Goal: Task Accomplishment & Management: Complete application form

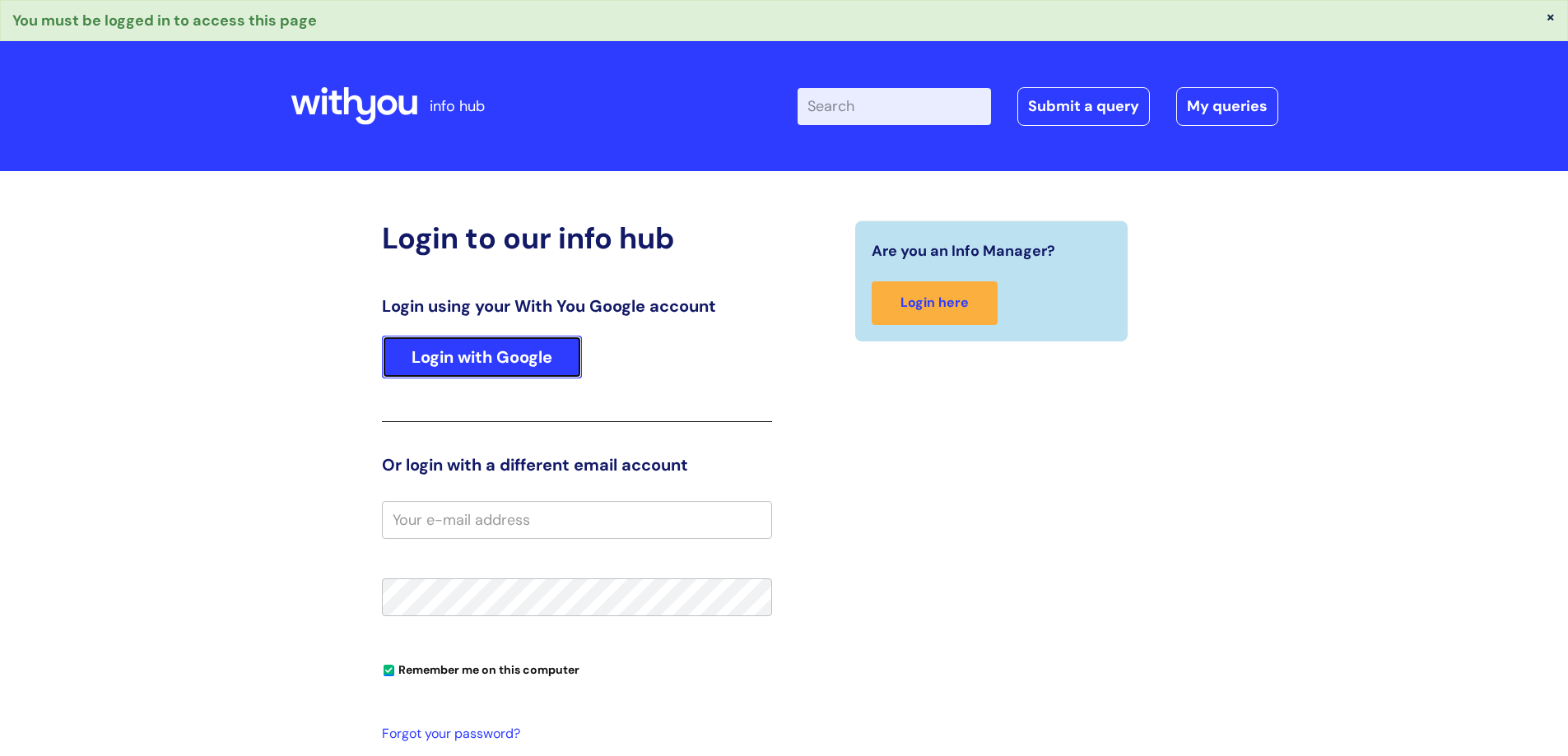
click at [547, 365] on link "Login with Google" at bounding box center [482, 356] width 200 height 43
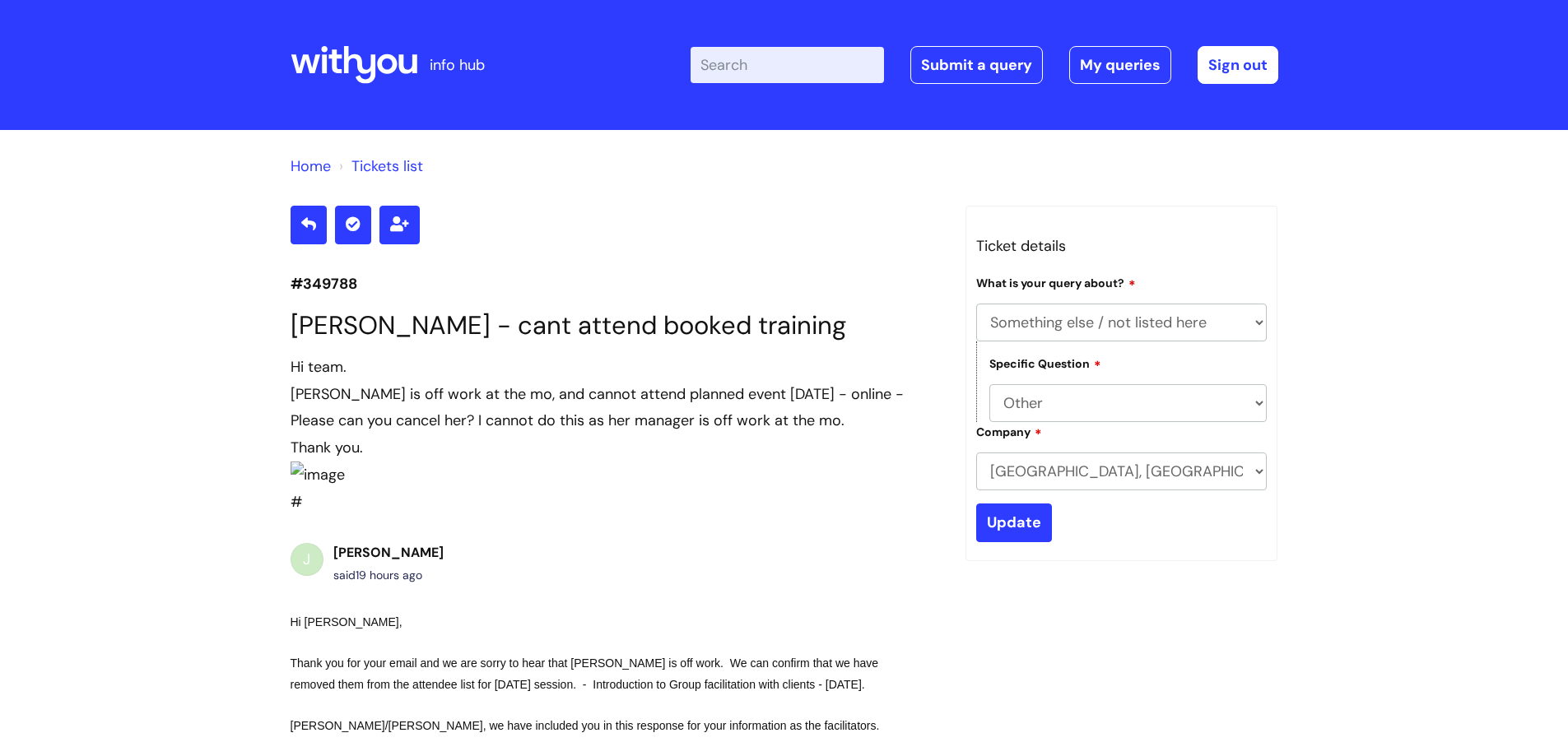
select select "Something else / not listed here"
select select "Other"
click at [983, 63] on link "Submit a query" at bounding box center [976, 64] width 133 height 38
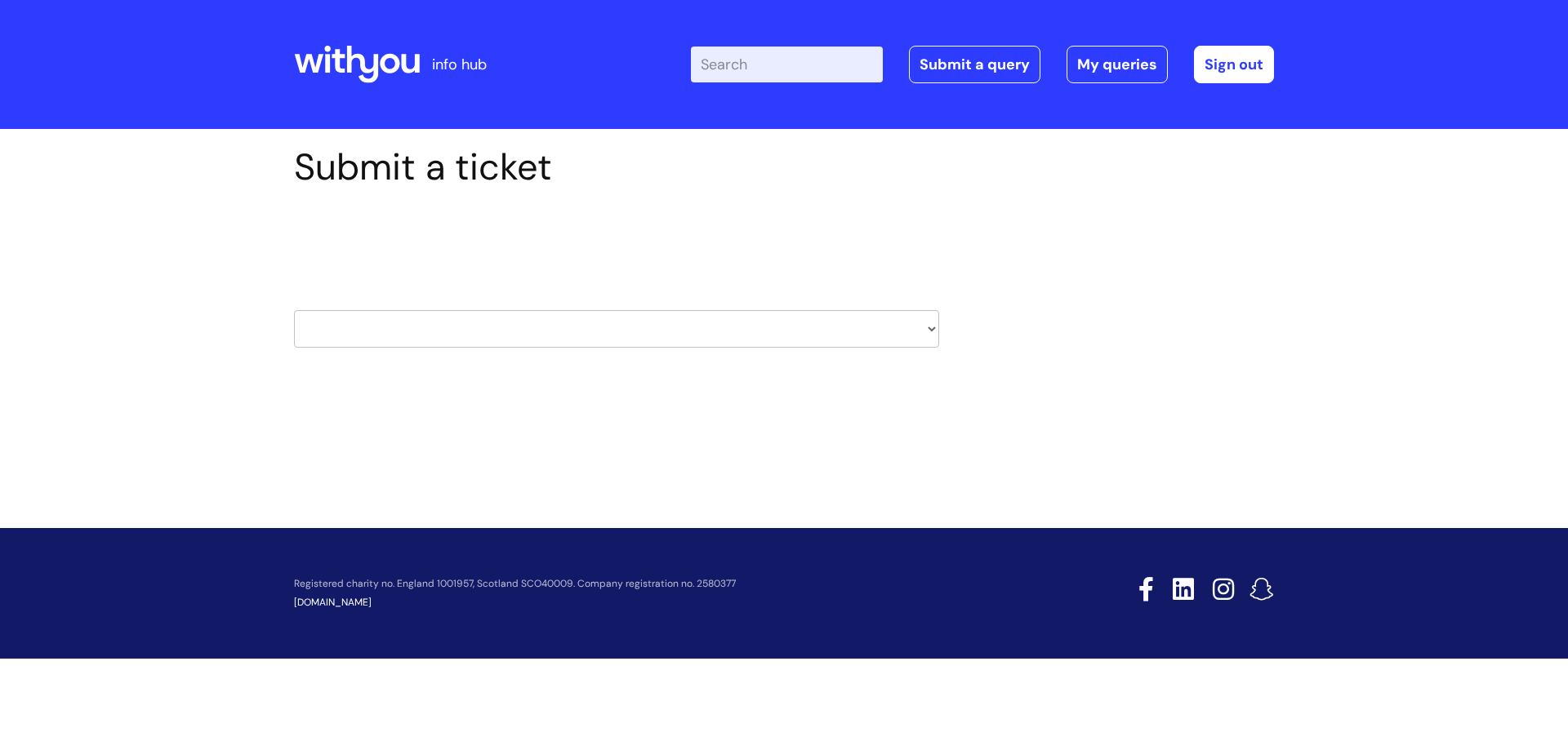
click at [931, 329] on select "HR / People IT and Support Clinical Drug Alerts Finance Accounts Data Support T…" at bounding box center [616, 329] width 645 height 37
select select "learning_and_development"
click at [294, 310] on select "HR / People IT and Support Clinical Drug Alerts Finance Accounts Data Support T…" at bounding box center [616, 329] width 645 height 37
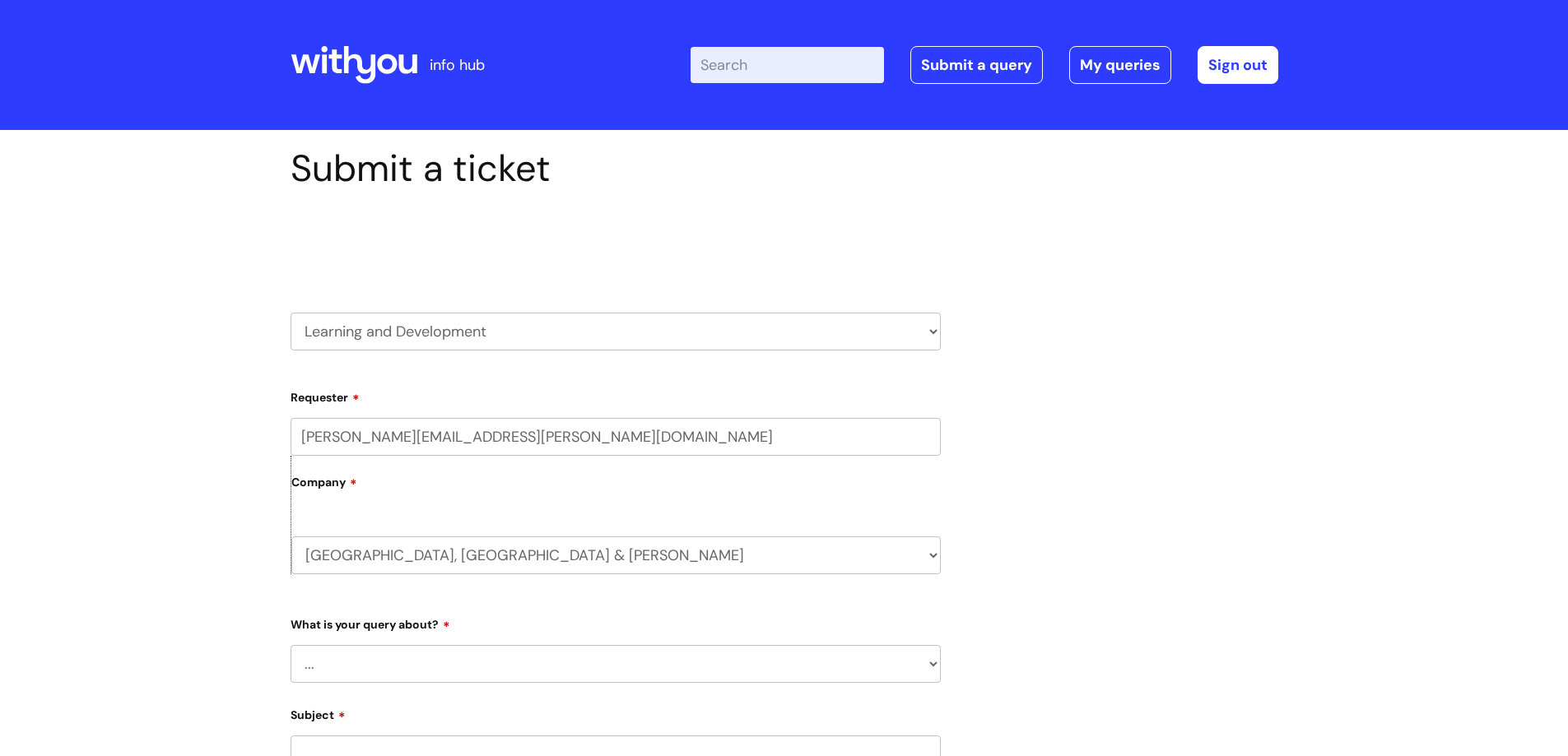
click at [493, 658] on select "... Question about a training course or session booking Ask about apprenticeshi…" at bounding box center [615, 663] width 650 height 38
click at [290, 645] on select "... Question about a training course or session booking Ask about apprenticeshi…" at bounding box center [615, 663] width 650 height 38
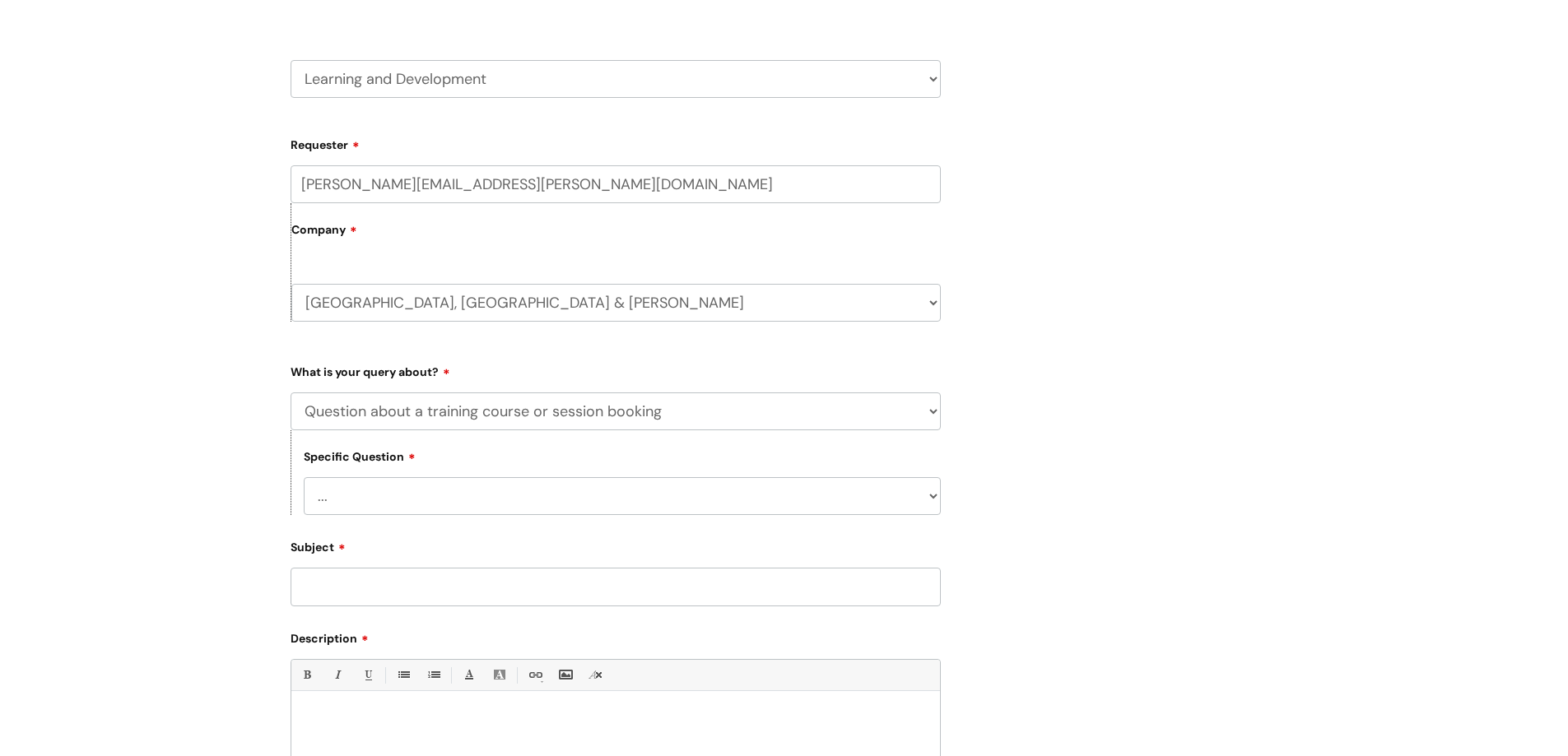
scroll to position [254, 0]
click at [587, 484] on select "... Training booking request Training dates/timetable Enquiry about a topic or …" at bounding box center [622, 495] width 637 height 38
click at [565, 418] on select "... Question about a training course or session booking Ask about apprenticeshi…" at bounding box center [615, 410] width 650 height 38
click at [621, 415] on select "... Question about a training course or session booking Ask about apprenticeshi…" at bounding box center [615, 410] width 650 height 38
click at [932, 413] on select "... Question about a training course or session booking Ask about apprenticeshi…" at bounding box center [615, 410] width 650 height 38
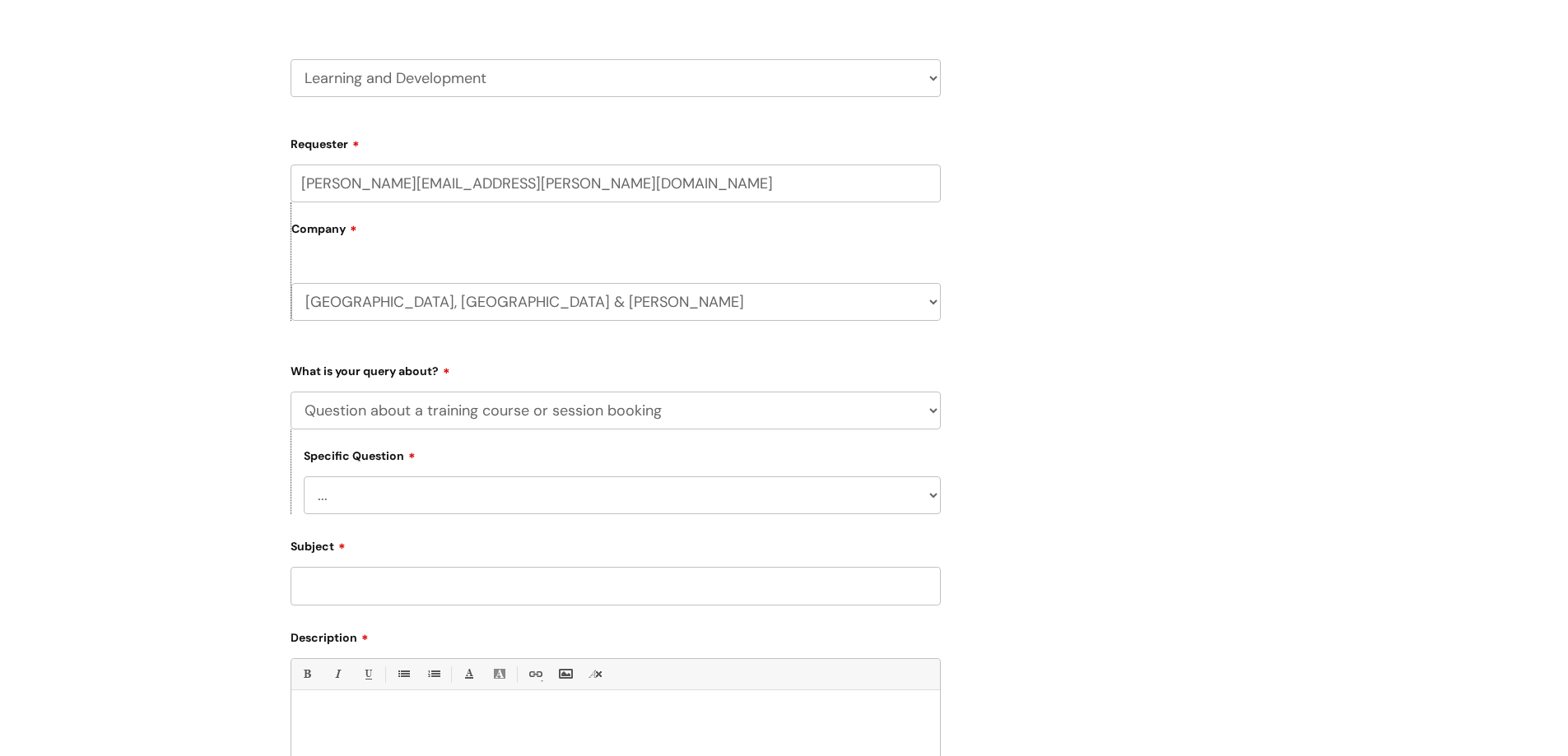
select select "Can’t log in or access learning"
click at [290, 391] on select "... Question about a training course or session booking Ask about apprenticeshi…" at bounding box center [615, 410] width 650 height 38
click at [688, 492] on select "... Issue accessing WithYou Learning Issue accessing an internal course Issue a…" at bounding box center [622, 495] width 637 height 38
select select "Issue accessing WithYou Learning"
click at [304, 476] on select "... Issue accessing WithYou Learning Issue accessing an internal course Issue a…" at bounding box center [622, 495] width 637 height 38
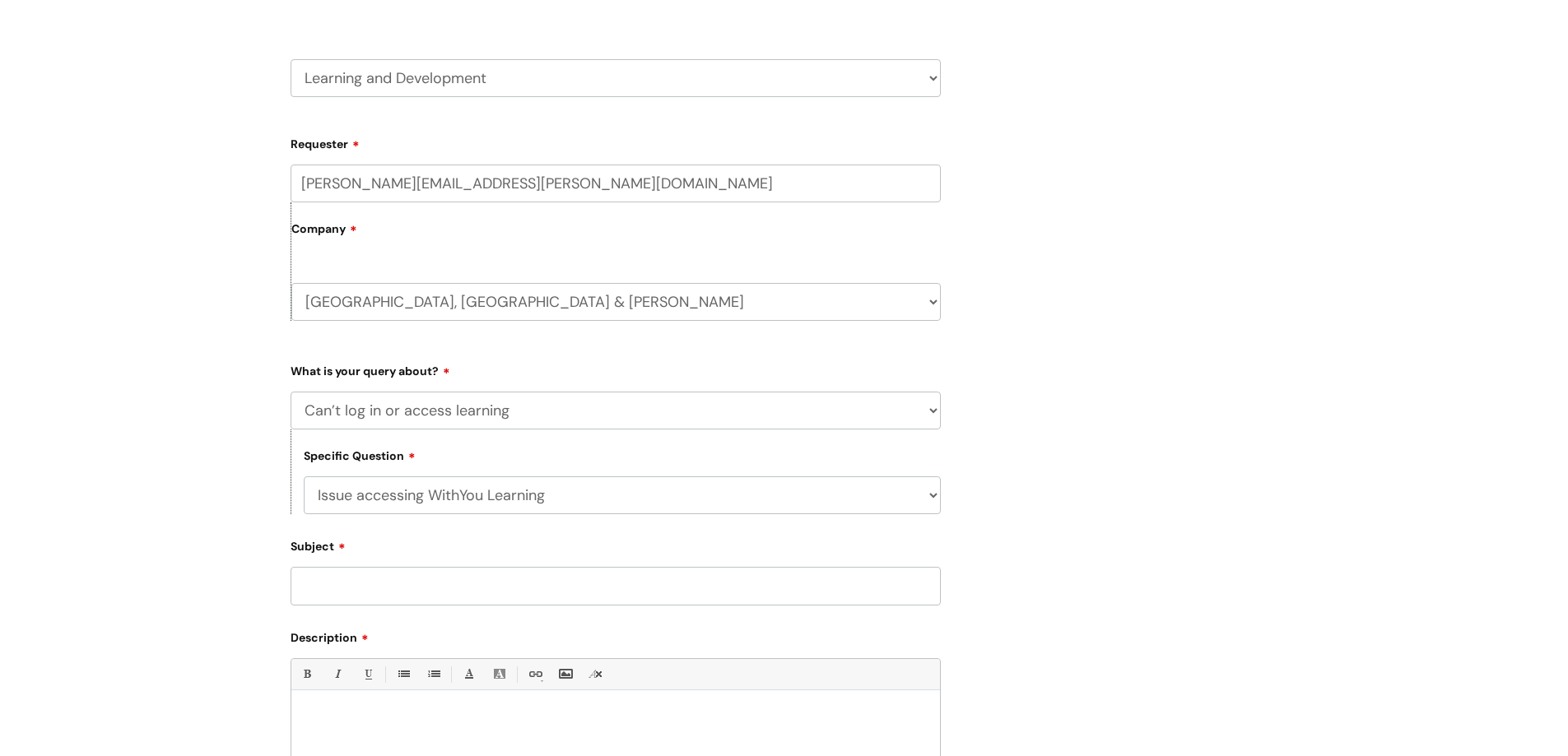
click at [445, 584] on input "Subject" at bounding box center [615, 585] width 650 height 38
click at [326, 588] on input "Subject" at bounding box center [615, 585] width 650 height 38
paste input "New Learning Module – Understanding Sexual Misconduct in the Workplace"
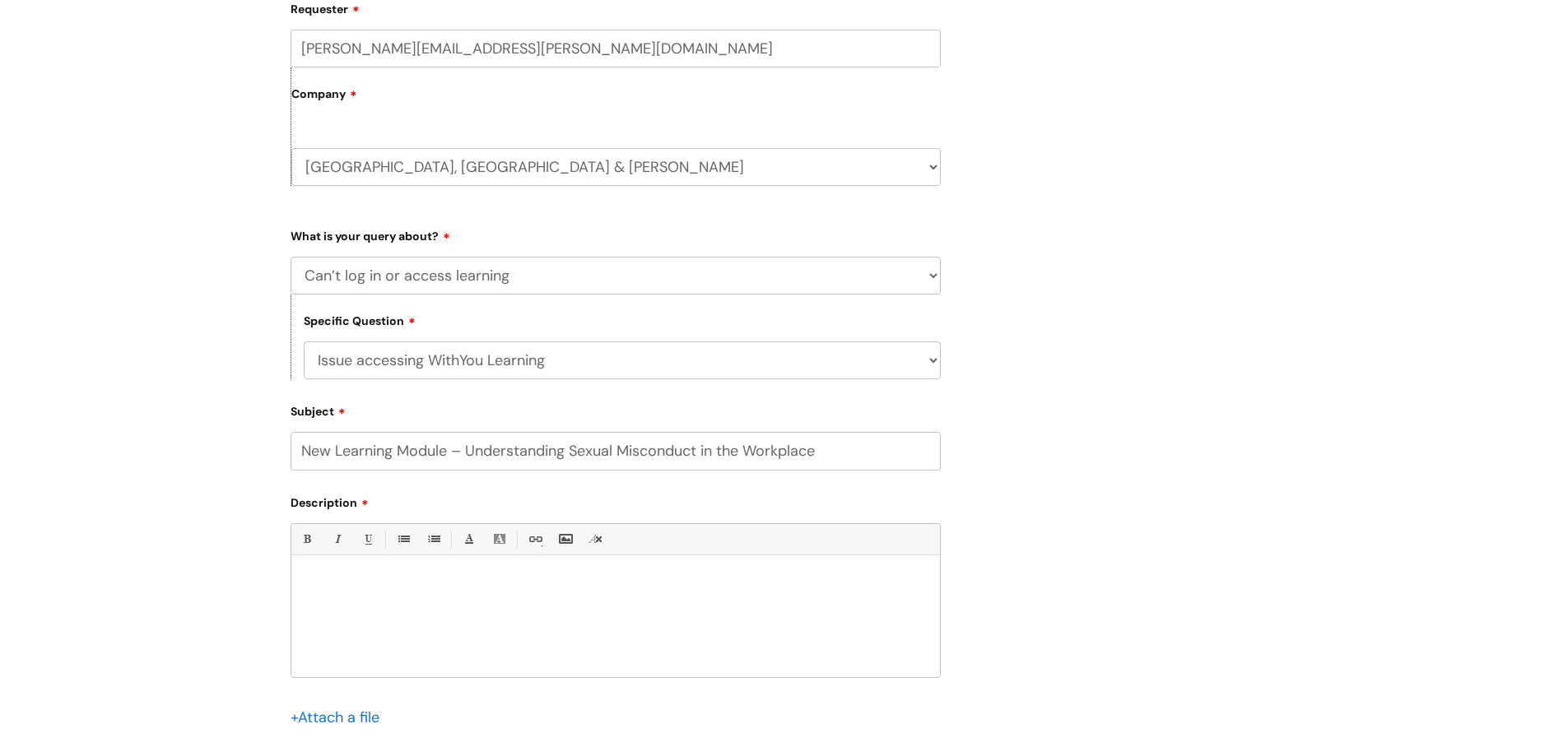
scroll to position [391, 0]
type input "New Learning Module – Understanding Sexual Misconduct in the Workplace"
click at [369, 582] on p at bounding box center [616, 581] width 624 height 15
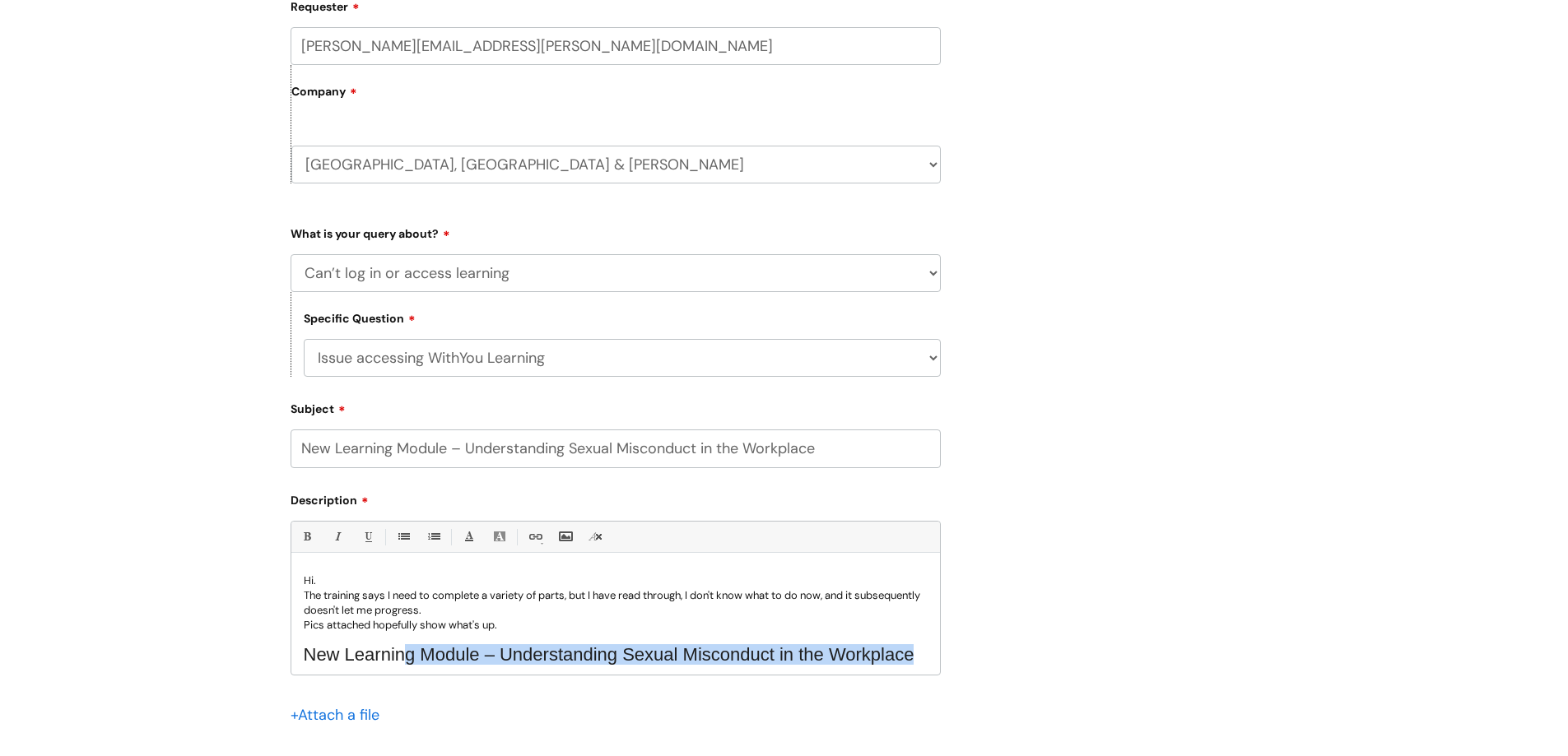
scroll to position [3, 0]
drag, startPoint x: 916, startPoint y: 653, endPoint x: 306, endPoint y: 659, distance: 610.0
click at [306, 659] on div "Hi. The training says I need to complete a variety of parts, but I have read th…" at bounding box center [615, 618] width 648 height 113
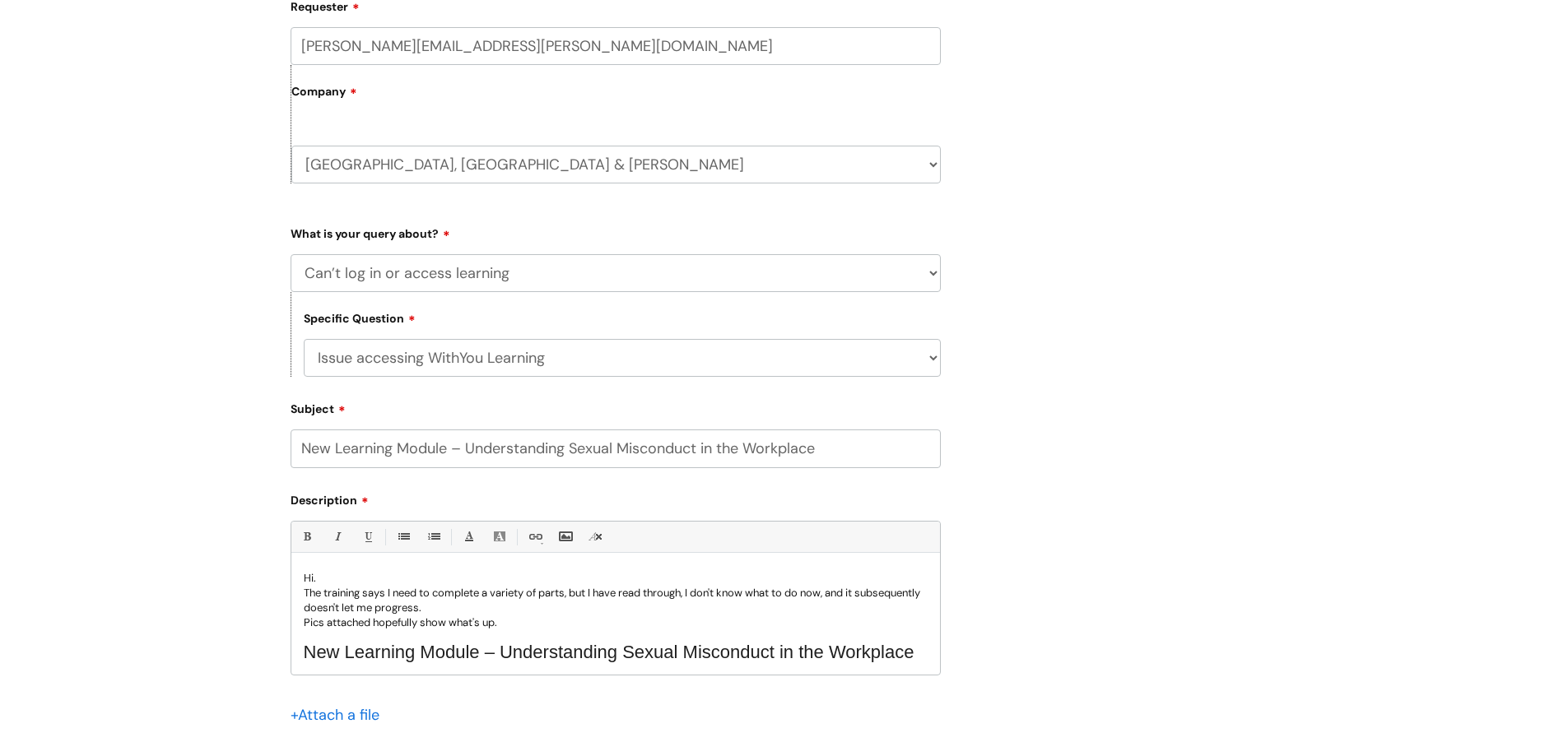
scroll to position [0, 0]
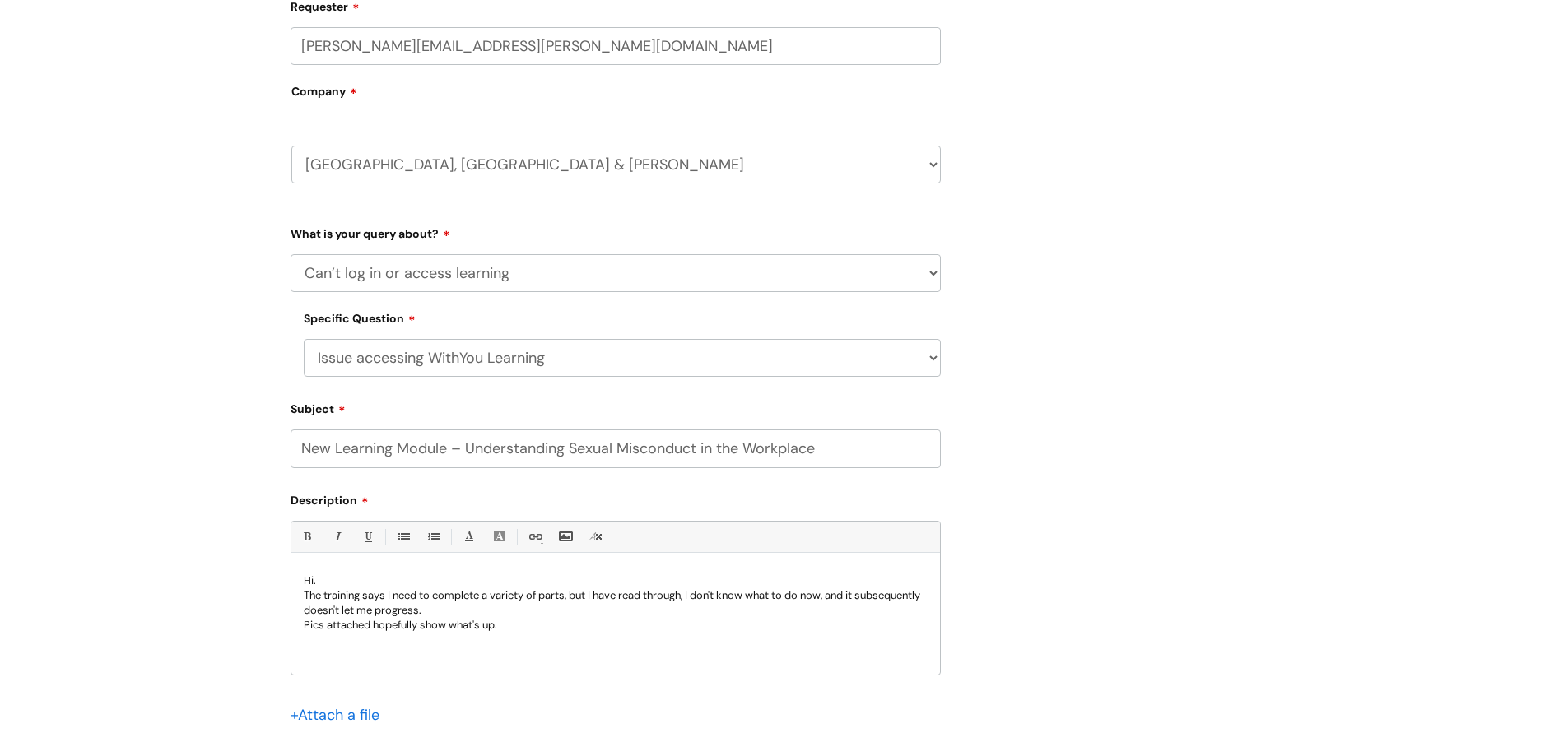
click at [313, 651] on p at bounding box center [616, 655] width 624 height 15
click at [515, 623] on p "Pics attached hopefully show what's up." at bounding box center [616, 626] width 624 height 15
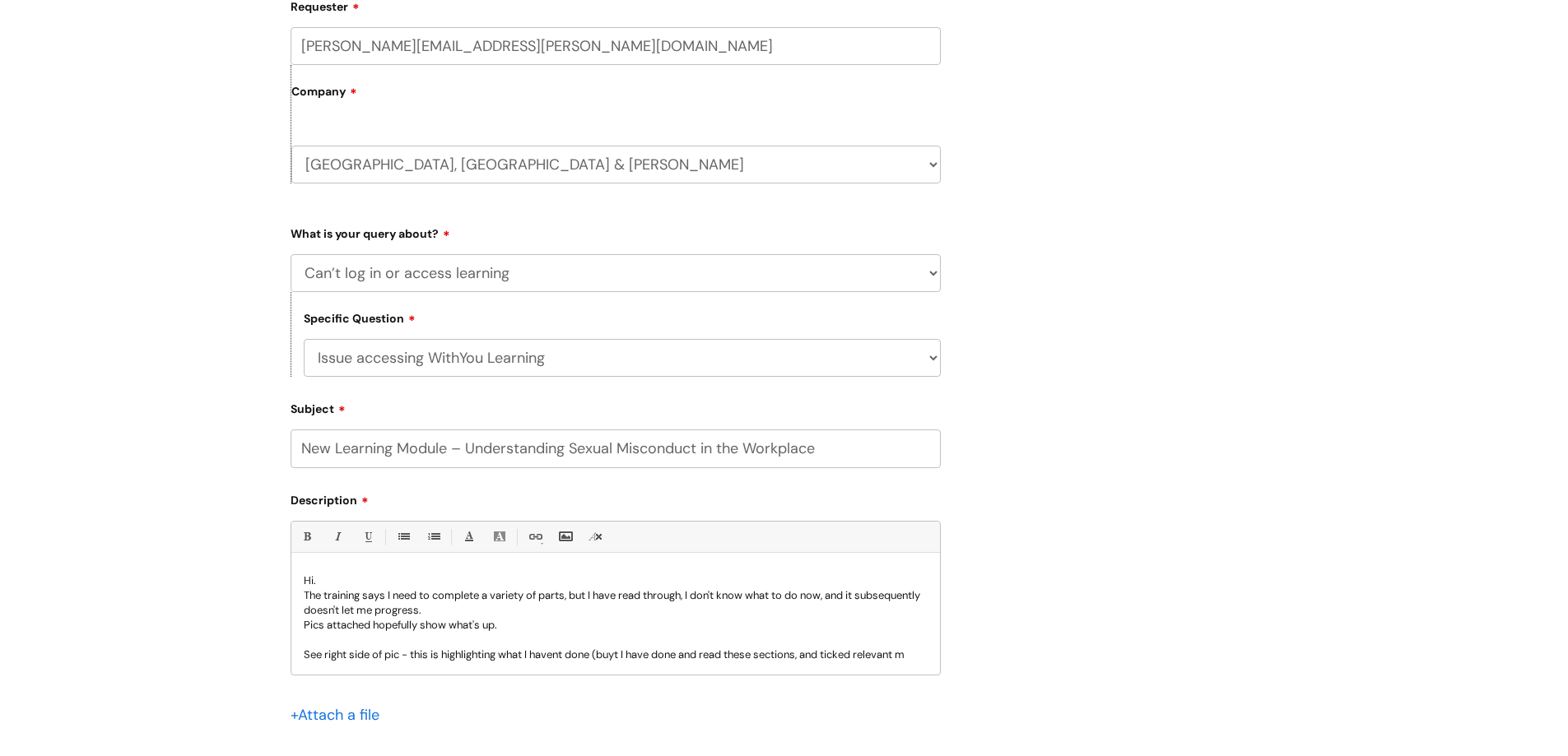
scroll to position [3, 0]
click at [562, 652] on p "See right side of pic - this is highlighting what I havent done (buyt I have do…" at bounding box center [616, 660] width 624 height 30
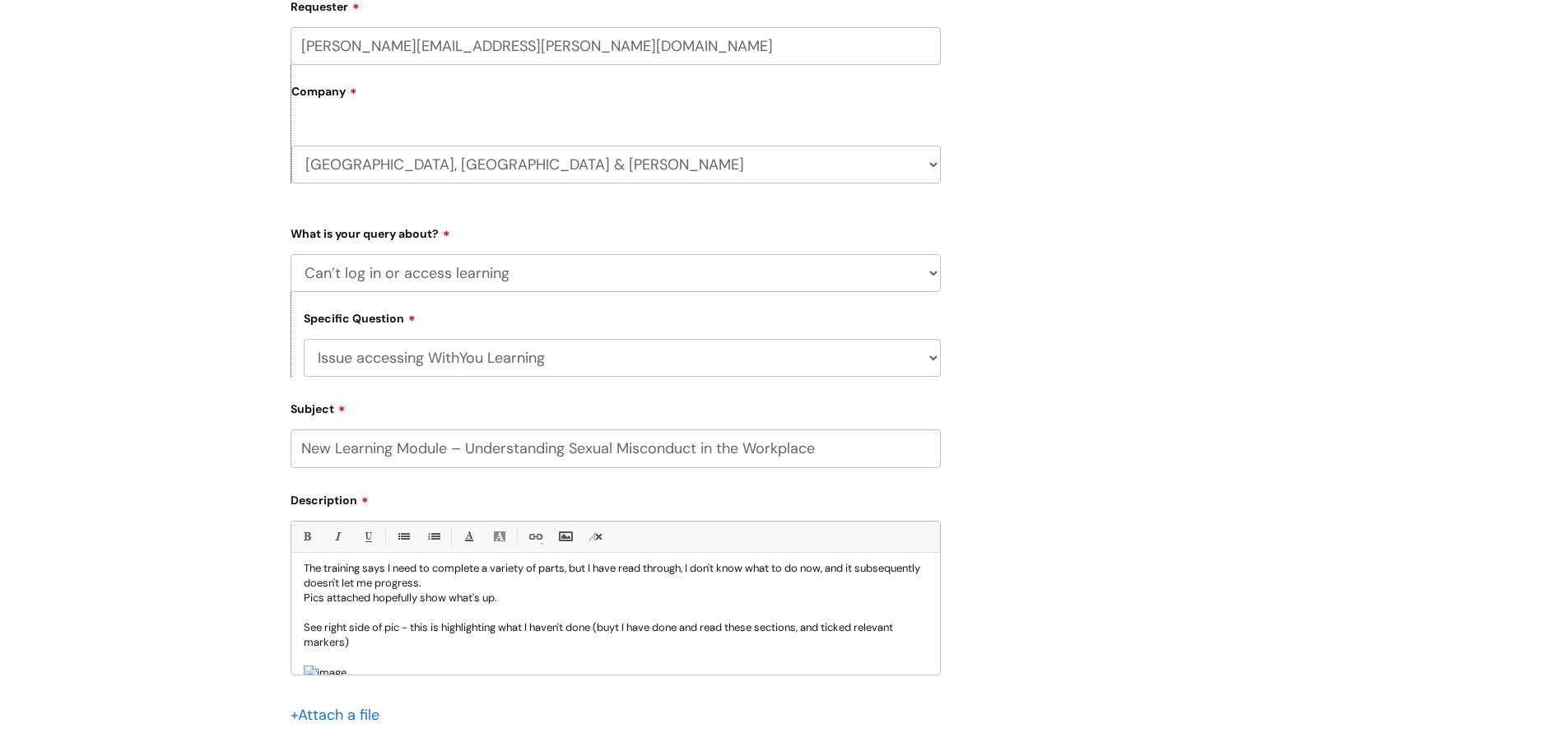
scroll to position [27, 0]
click at [617, 625] on p "See right side of pic - this is highlighting what I haven't done (buyt I have d…" at bounding box center [616, 637] width 624 height 30
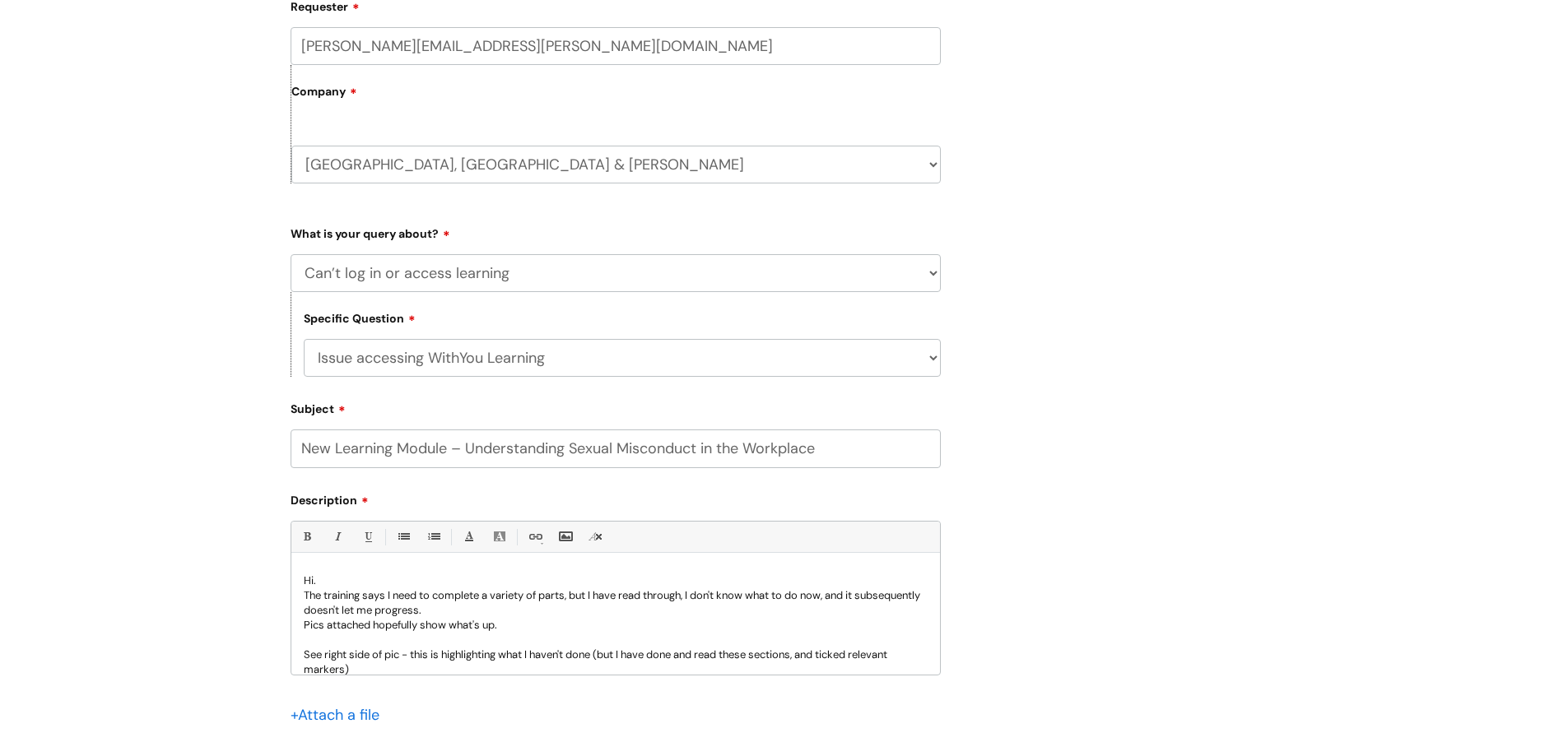
scroll to position [320, 0]
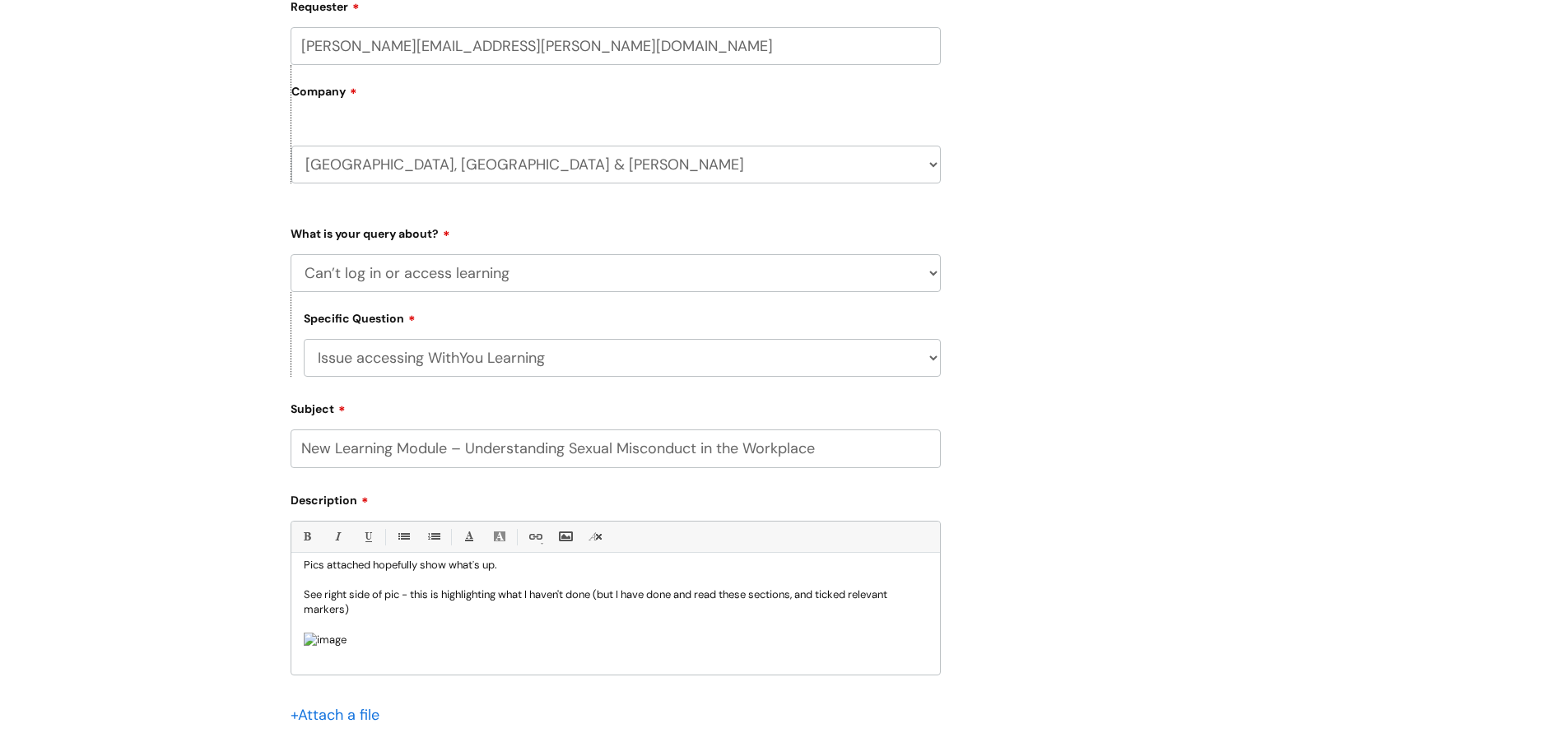
click at [918, 639] on div "Hi. The training says I need to complete a variety of parts, but I have read th…" at bounding box center [615, 618] width 648 height 113
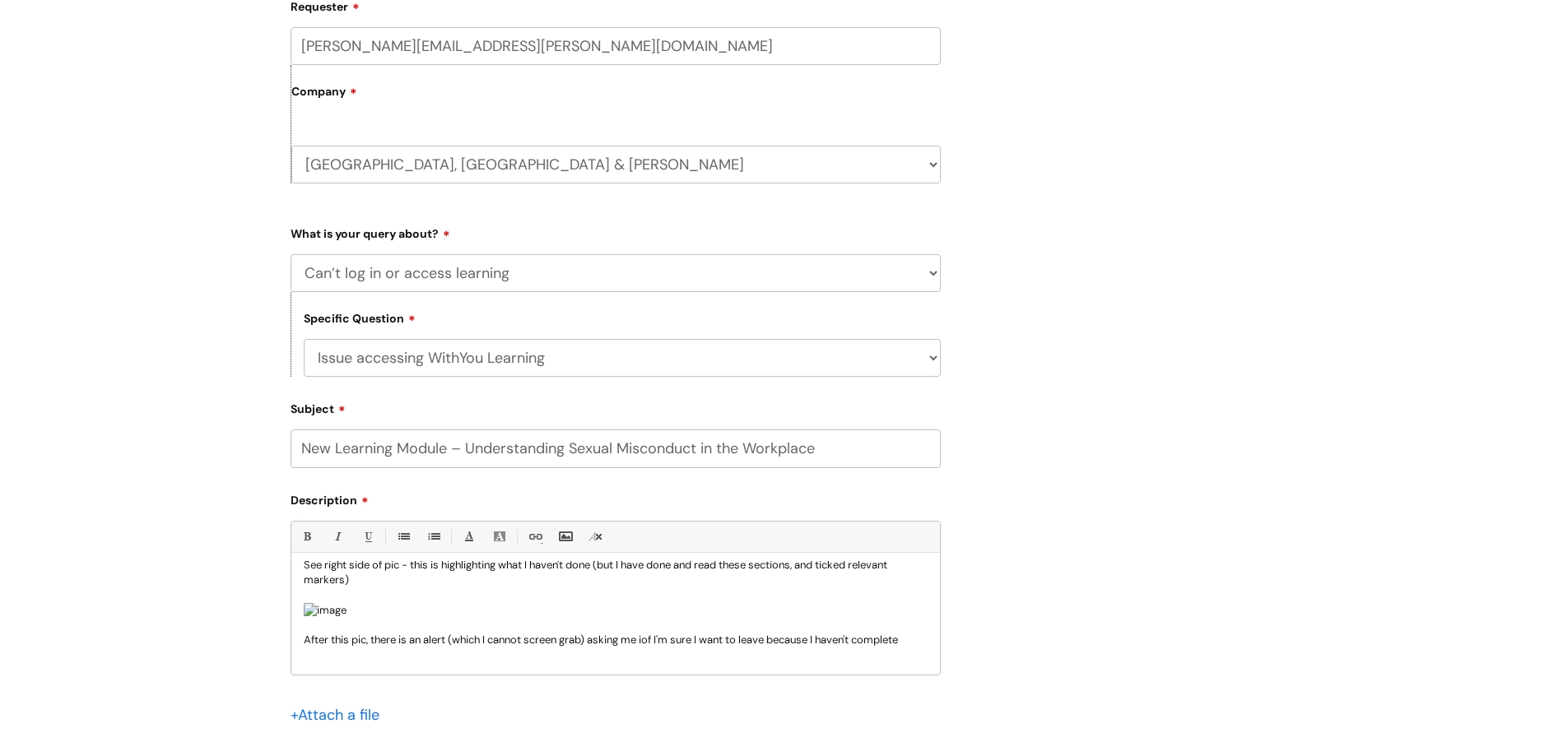
scroll to position [335, 0]
click at [658, 648] on p "After this pic, there is an alert (which I cannot screen grab) asking me iof I'…" at bounding box center [616, 640] width 624 height 15
click at [803, 648] on p "After this pic, there is an alert (which I cannot screen grab) asking me if I'm…" at bounding box center [616, 640] width 624 height 15
click at [371, 648] on p "After this pic, there is an alert (which I cannot screen grab) asking me if I'm…" at bounding box center [616, 640] width 624 height 15
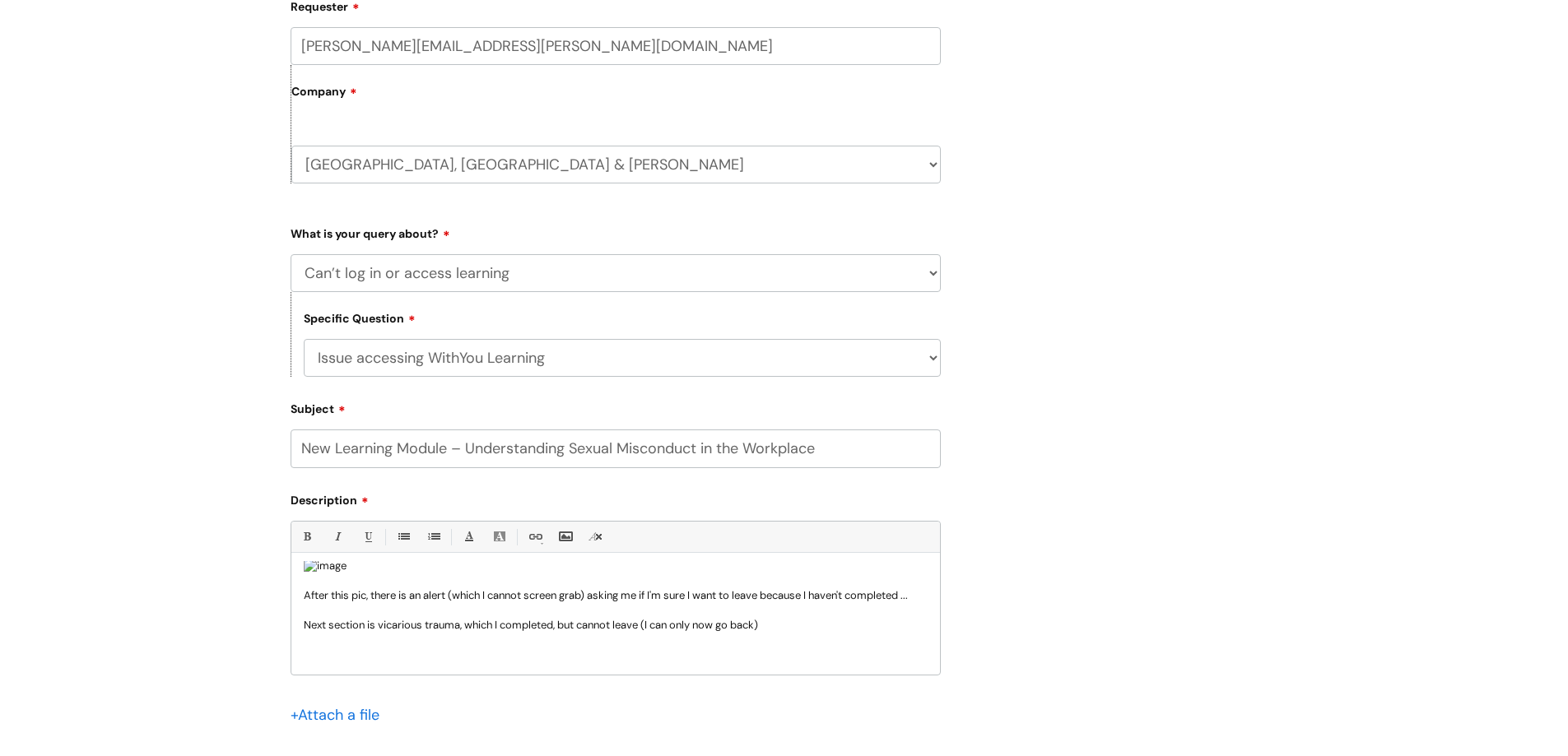
scroll to position [381, 0]
click at [791, 633] on p "Next section is vicarious trauma, which I completed, but cannot leave (I can on…" at bounding box center [616, 626] width 624 height 15
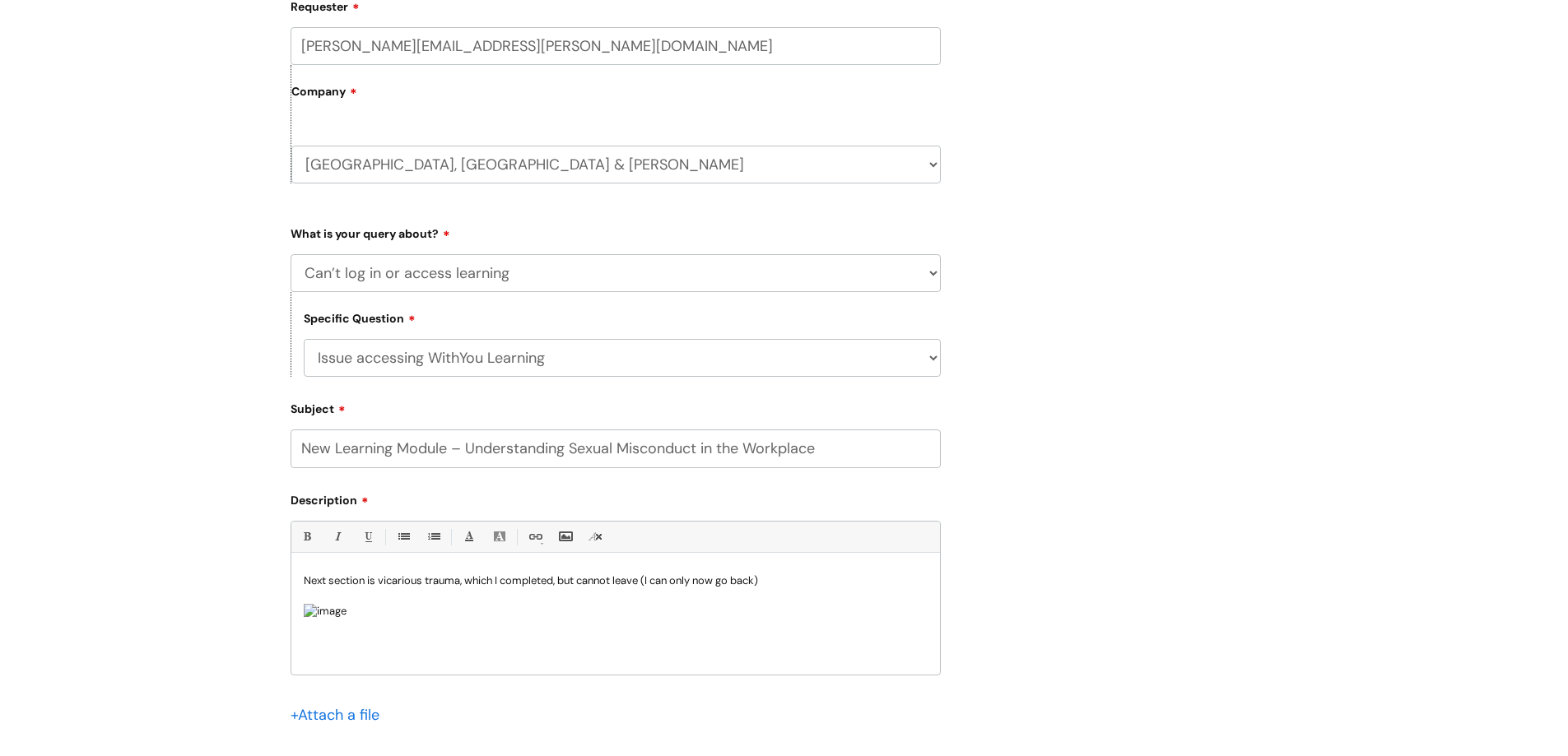
scroll to position [425, 0]
click at [327, 573] on p at bounding box center [616, 567] width 624 height 15
click at [595, 559] on p "After this pic, there is an alert (which I cannot screen grab) asking me if I'm…" at bounding box center [616, 552] width 624 height 15
click at [784, 559] on p "After this pic, there is an alert asking me if I'm sure I want to leave because…" at bounding box center [616, 552] width 624 height 15
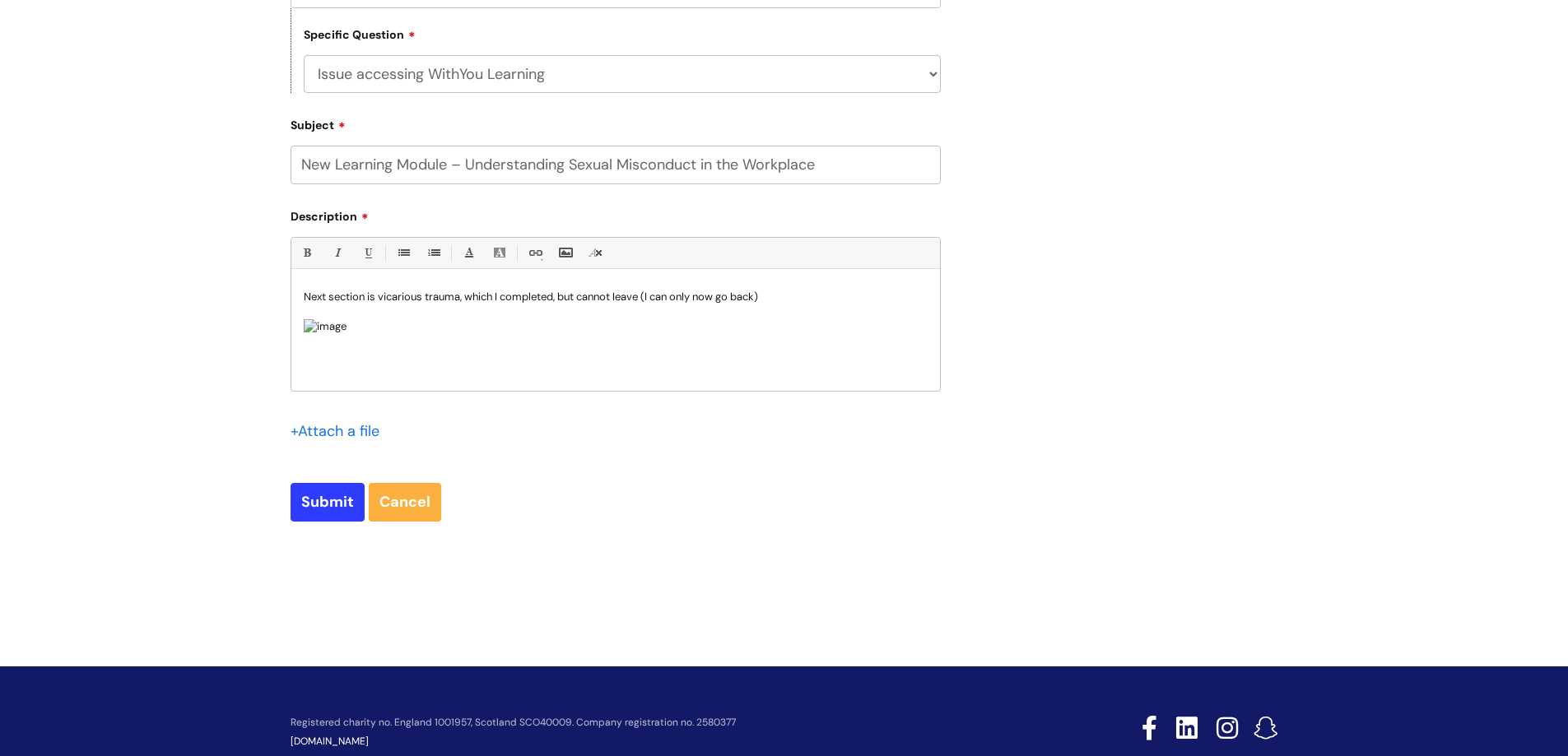
scroll to position [717, 0]
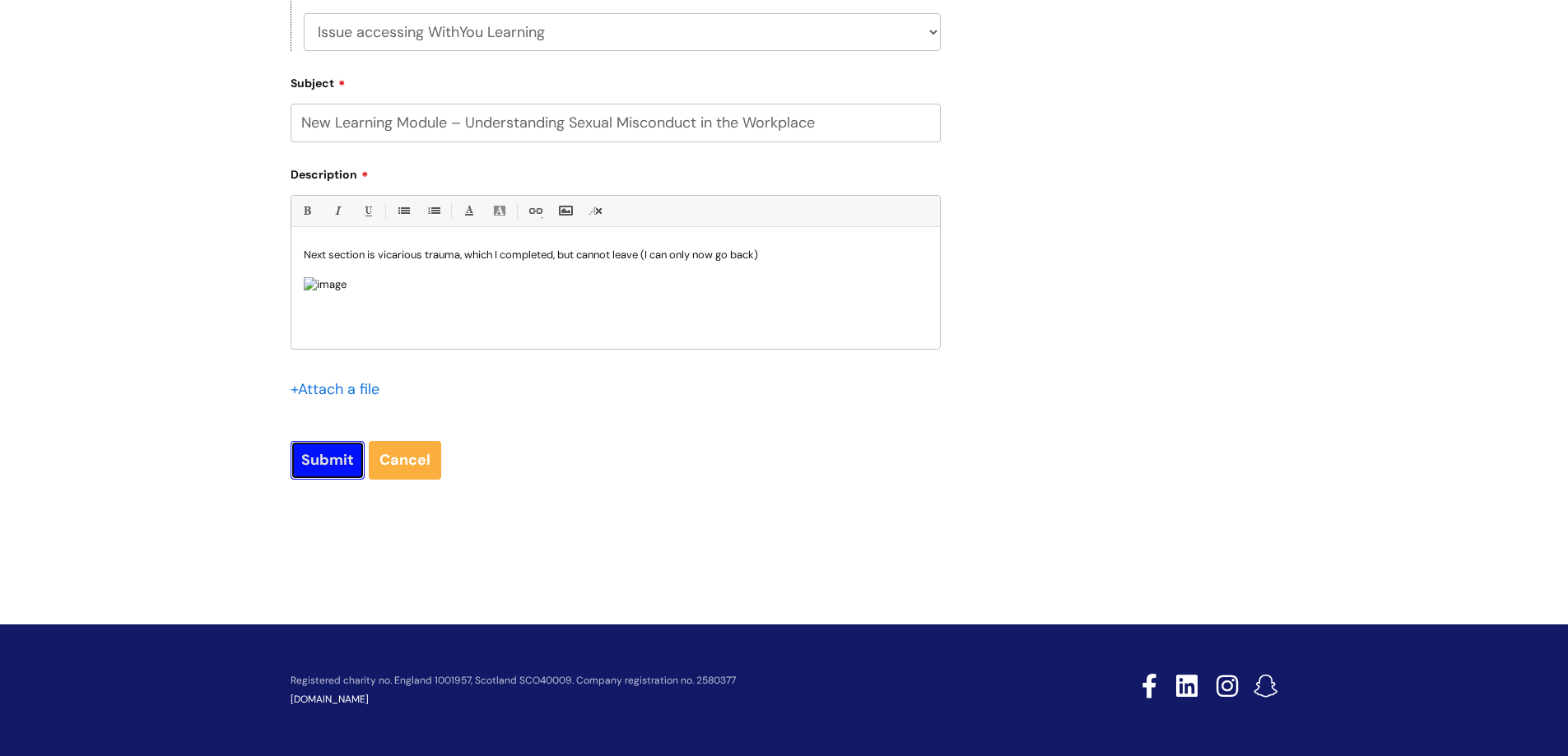
click at [325, 452] on input "Submit" at bounding box center [327, 460] width 74 height 38
type input "Please Wait..."
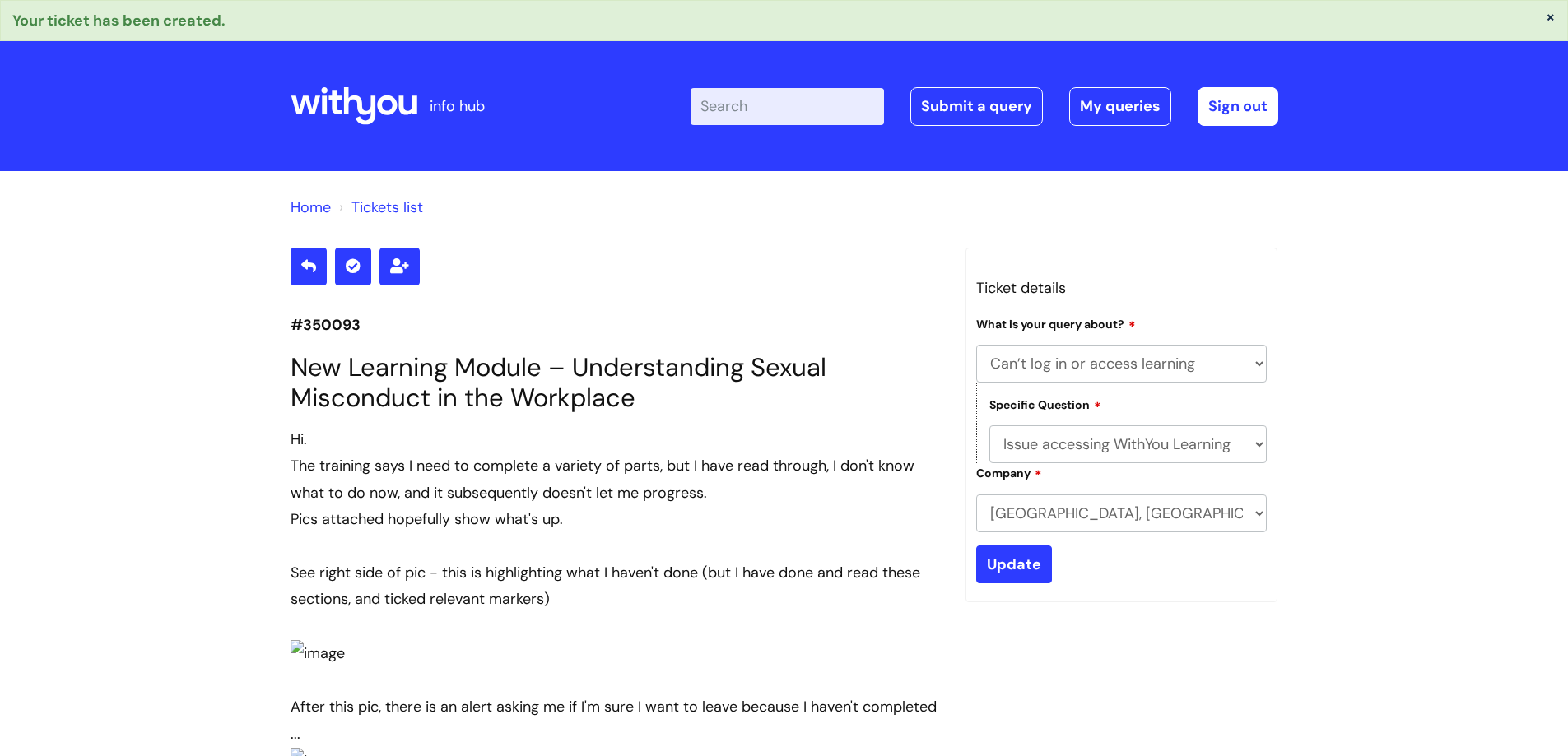
select select "Can’t log in or access learning"
select select "Issue accessing WithYou Learning"
